Goal: Information Seeking & Learning: Learn about a topic

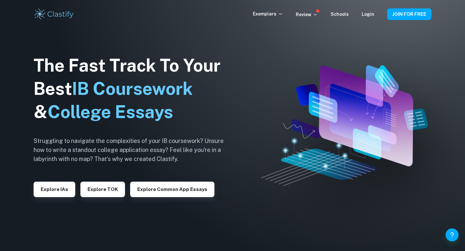
click at [369, 10] on div "Login" at bounding box center [368, 14] width 13 height 8
click at [369, 19] on div "Exemplars Review Schools Login JOIN FOR FREE" at bounding box center [233, 14] width 414 height 13
click at [368, 14] on link "Login" at bounding box center [368, 14] width 13 height 5
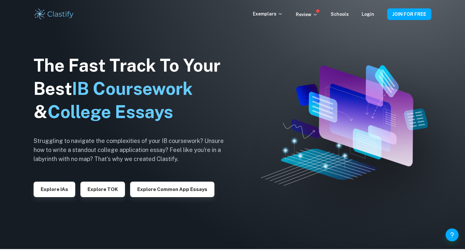
scroll to position [3, 0]
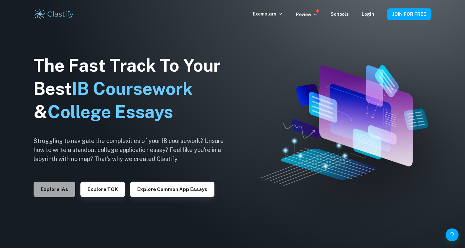
click at [73, 191] on button "Explore IAs" at bounding box center [55, 190] width 42 height 16
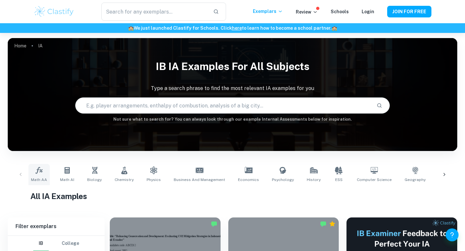
click at [32, 174] on link "Math AA" at bounding box center [38, 174] width 21 height 21
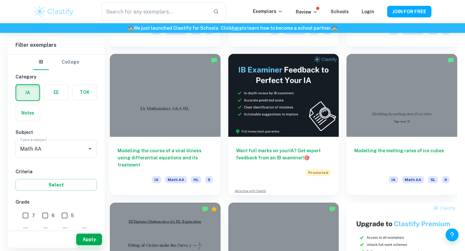
scroll to position [1805, 0]
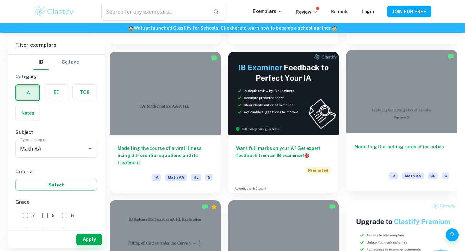
click at [399, 150] on h6 "Modelling the melting rates of ice cubes" at bounding box center [402, 154] width 95 height 21
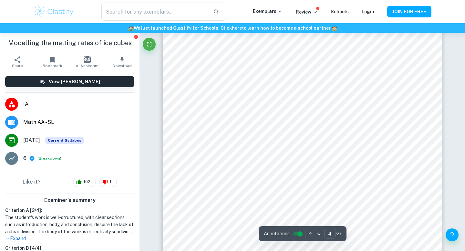
type input "3"
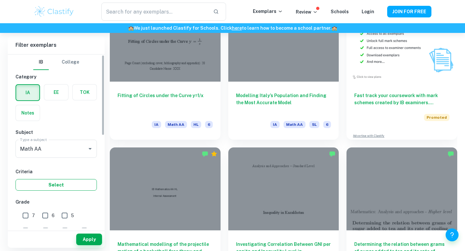
scroll to position [15, 0]
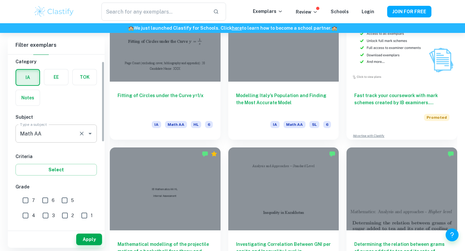
click at [63, 131] on input "Math AA" at bounding box center [47, 134] width 58 height 12
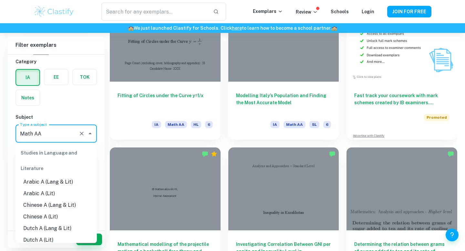
scroll to position [810, 0]
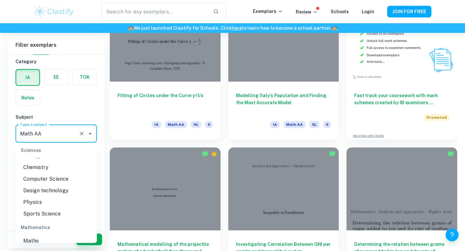
click at [90, 133] on icon "Close" at bounding box center [90, 134] width 3 height 2
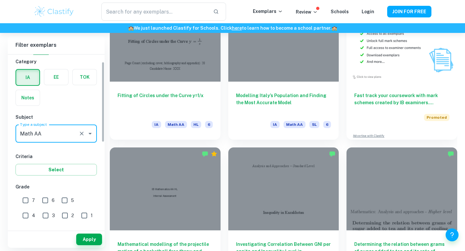
scroll to position [16, 0]
click at [56, 163] on div "Criteria Select" at bounding box center [56, 164] width 81 height 23
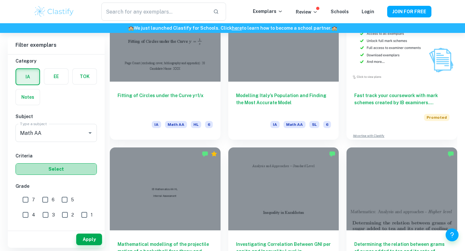
click at [59, 171] on button "Select" at bounding box center [56, 170] width 81 height 12
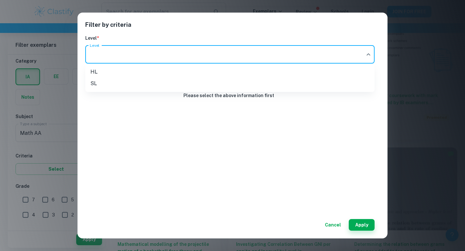
click at [198, 72] on li "HL" at bounding box center [230, 72] width 290 height 12
type input "HL"
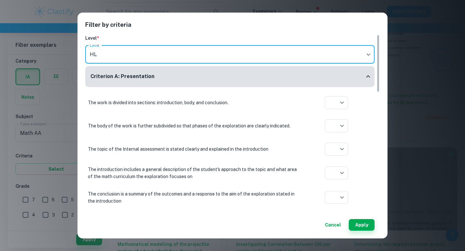
drag, startPoint x: 365, startPoint y: 224, endPoint x: 350, endPoint y: 200, distance: 28.5
click at [365, 224] on button "Apply" at bounding box center [362, 225] width 26 height 12
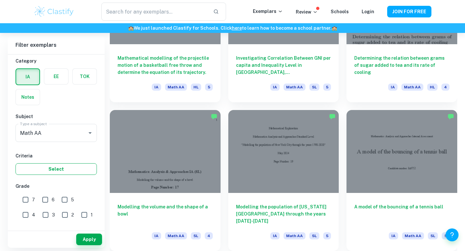
scroll to position [2011, 0]
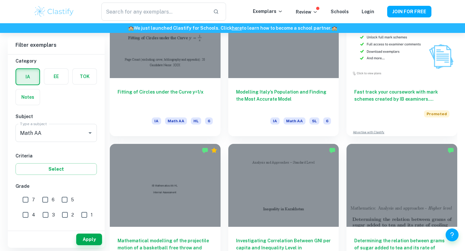
click at [27, 198] on input "7" at bounding box center [25, 200] width 13 height 13
checkbox input "true"
click at [93, 242] on button "Apply" at bounding box center [89, 240] width 26 height 12
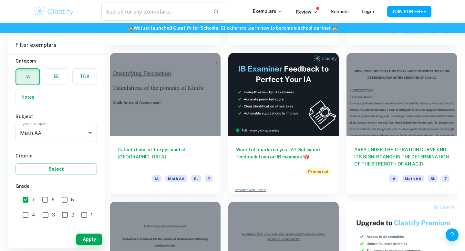
scroll to position [1807, 0]
